Goal: Information Seeking & Learning: Find contact information

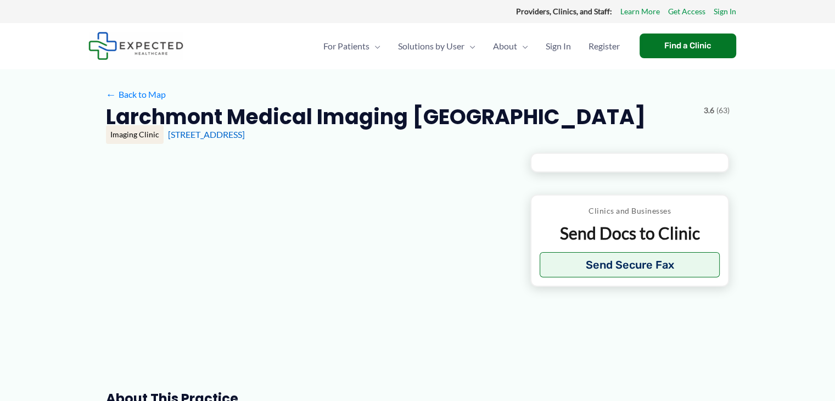
type input "**********"
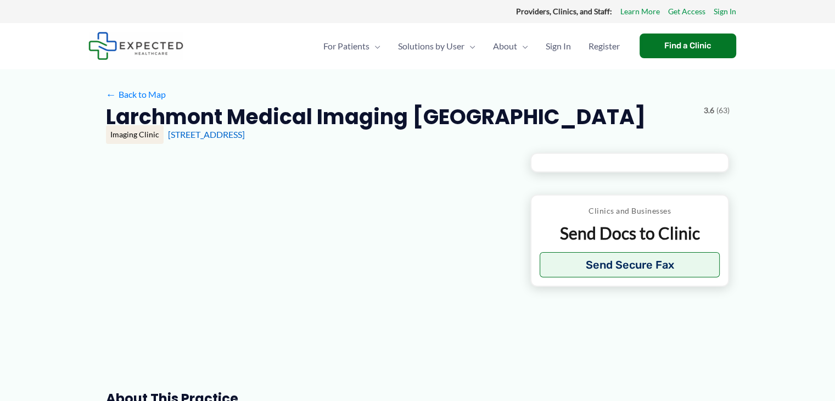
type input "**********"
type input "*"
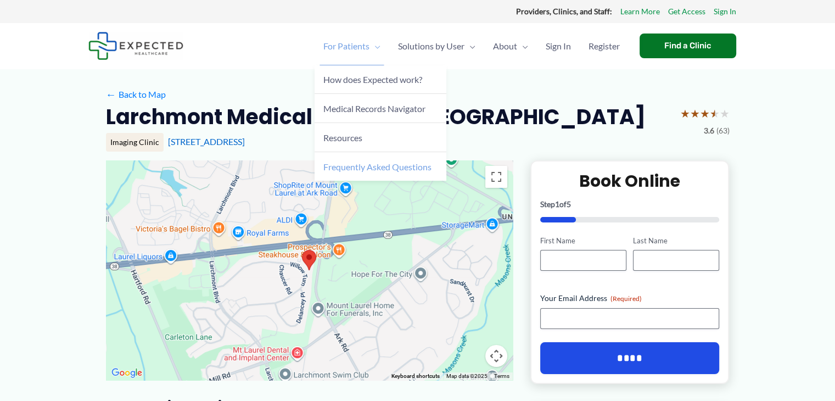
click at [378, 168] on span "Frequently Asked Questions" at bounding box center [377, 166] width 108 height 10
click at [358, 44] on span "For Patients" at bounding box center [346, 46] width 46 height 38
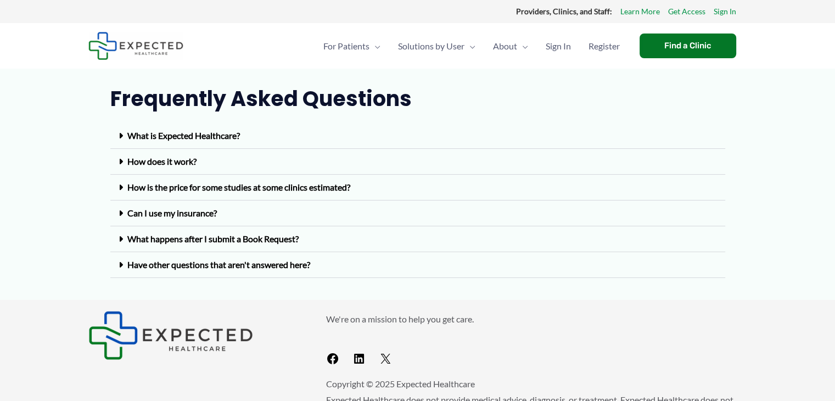
click at [189, 268] on link "Have other questions that aren't answered here?" at bounding box center [218, 264] width 183 height 10
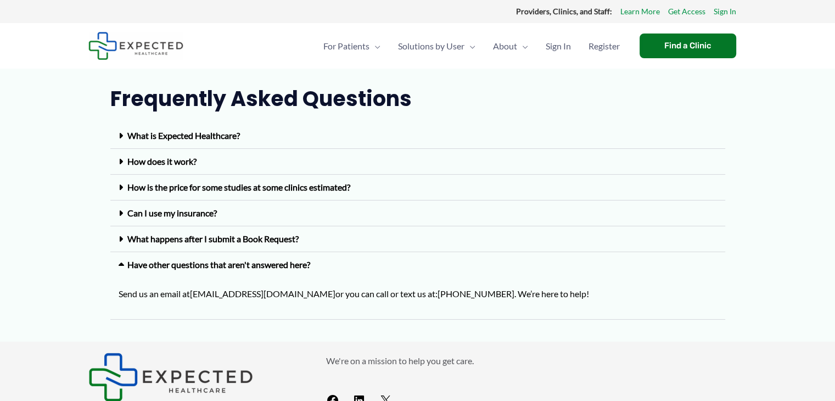
click at [230, 134] on link "What is Expected Healthcare?" at bounding box center [183, 135] width 112 height 10
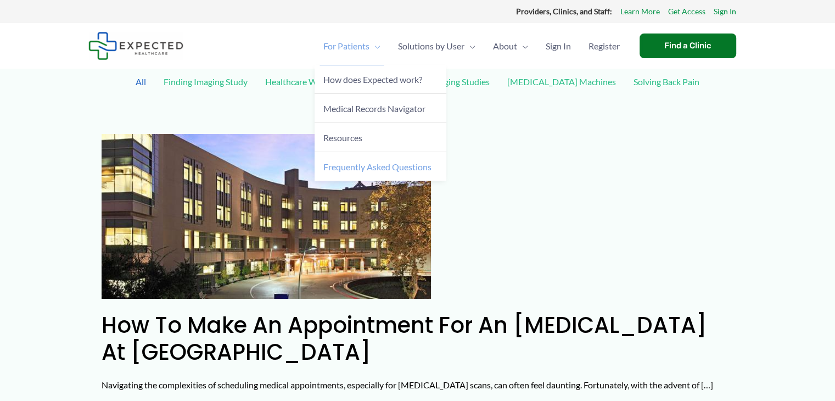
click at [368, 170] on span "Frequently Asked Questions" at bounding box center [377, 166] width 108 height 10
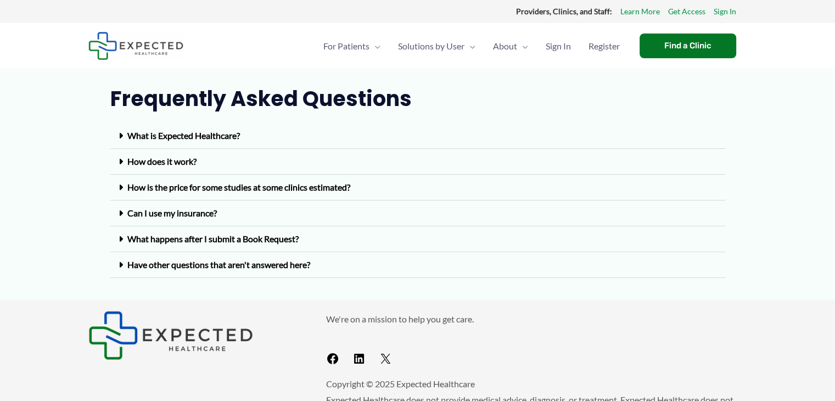
click at [243, 263] on link "Have other questions that aren't answered here?" at bounding box center [218, 264] width 183 height 10
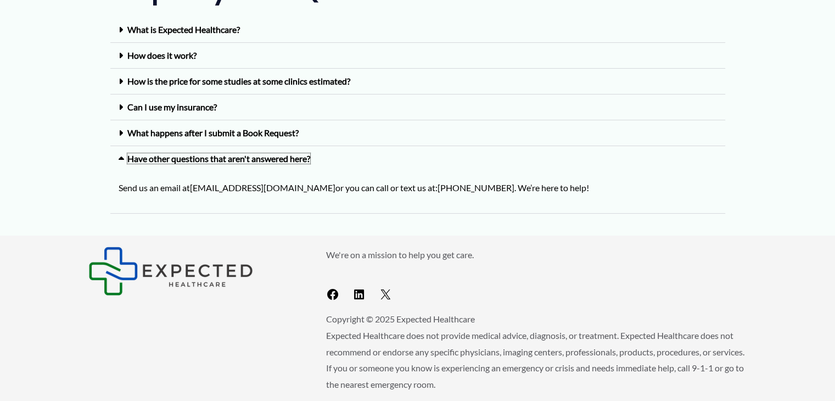
scroll to position [155, 0]
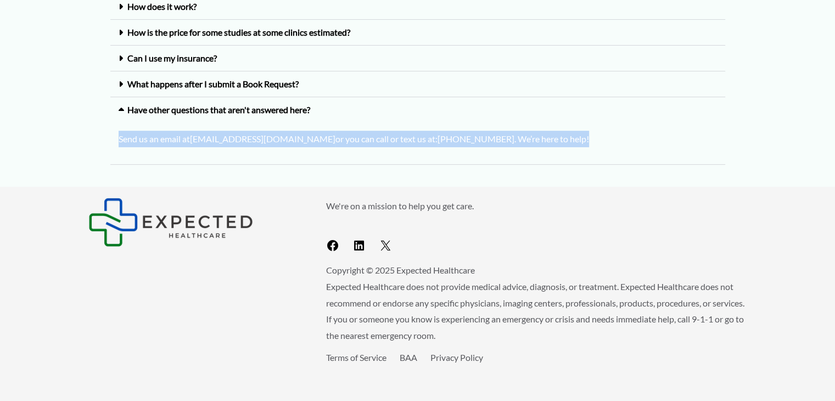
drag, startPoint x: 113, startPoint y: 137, endPoint x: 579, endPoint y: 161, distance: 467.1
click at [595, 170] on div "What is Expected Healthcare? Expected Healthcare is the first platform that all…" at bounding box center [417, 74] width 615 height 213
copy p "Send us an email at info@expectedhealthcare.com or you can call or text us at: …"
